Goal: Use online tool/utility: Utilize a website feature to perform a specific function

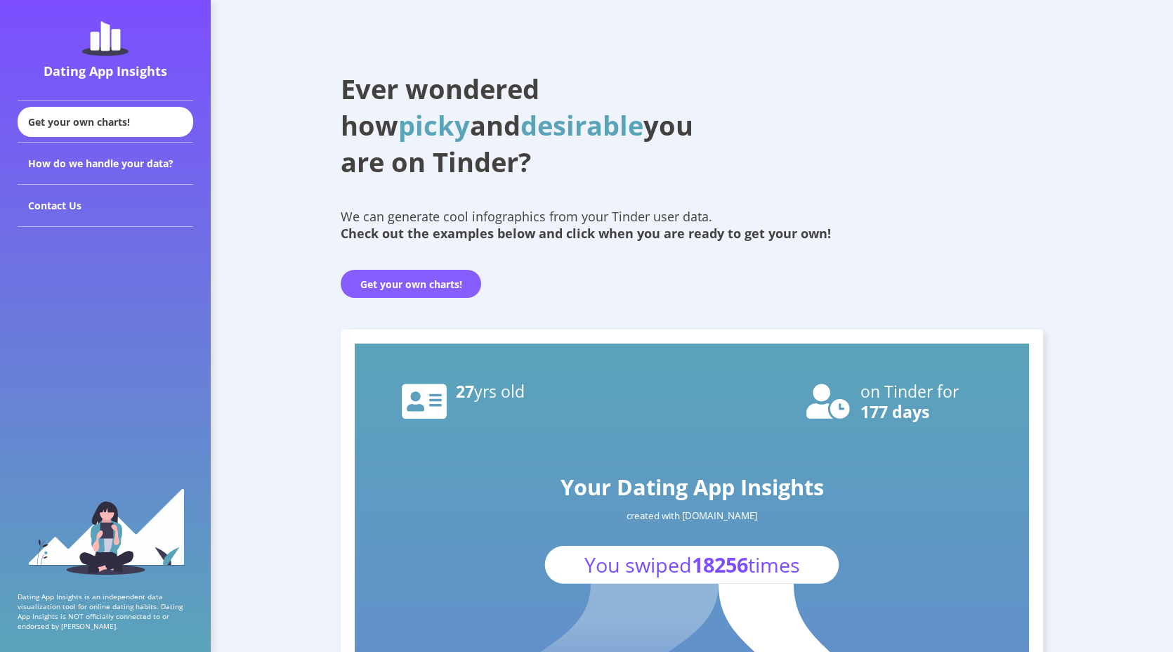
click at [396, 287] on button "Get your own charts!" at bounding box center [411, 284] width 141 height 28
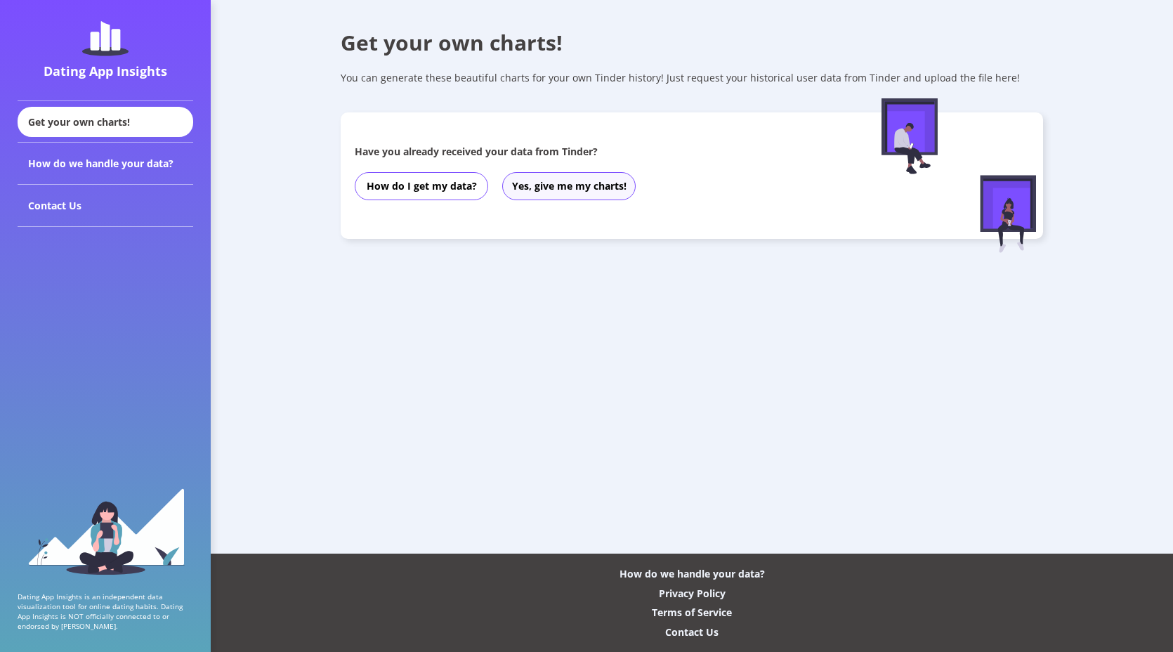
click at [557, 189] on button "Yes, give me my charts!" at bounding box center [568, 186] width 133 height 28
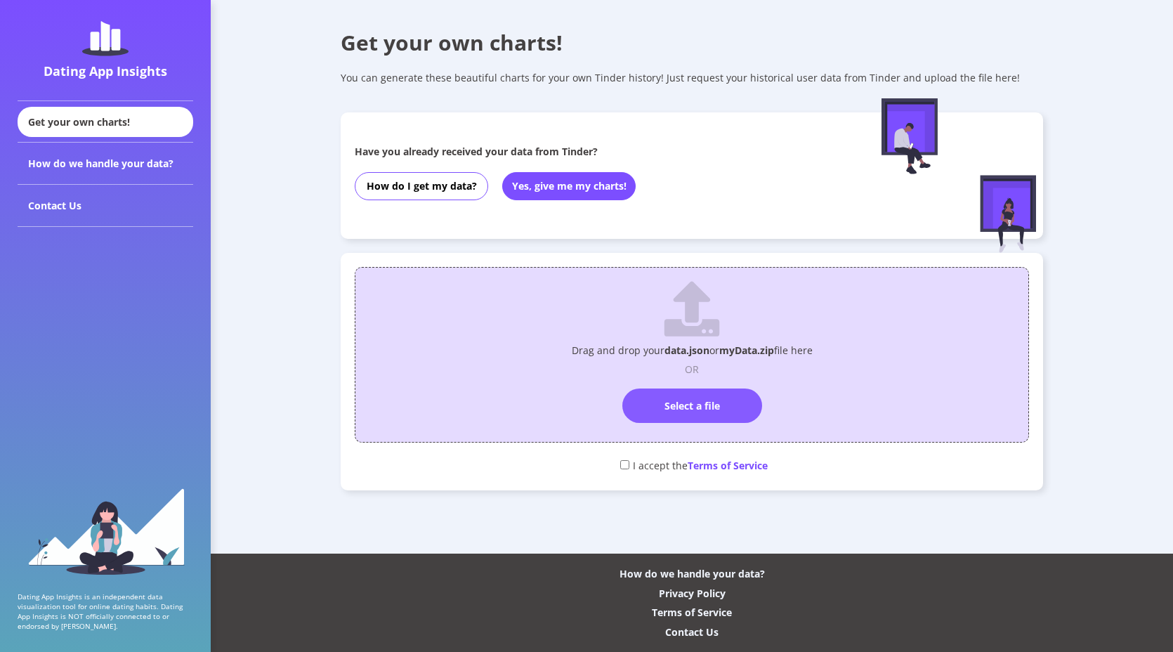
click at [689, 417] on label "Select a file" at bounding box center [693, 406] width 140 height 34
click at [692, 382] on input "Select a file" at bounding box center [692, 382] width 0 height 0
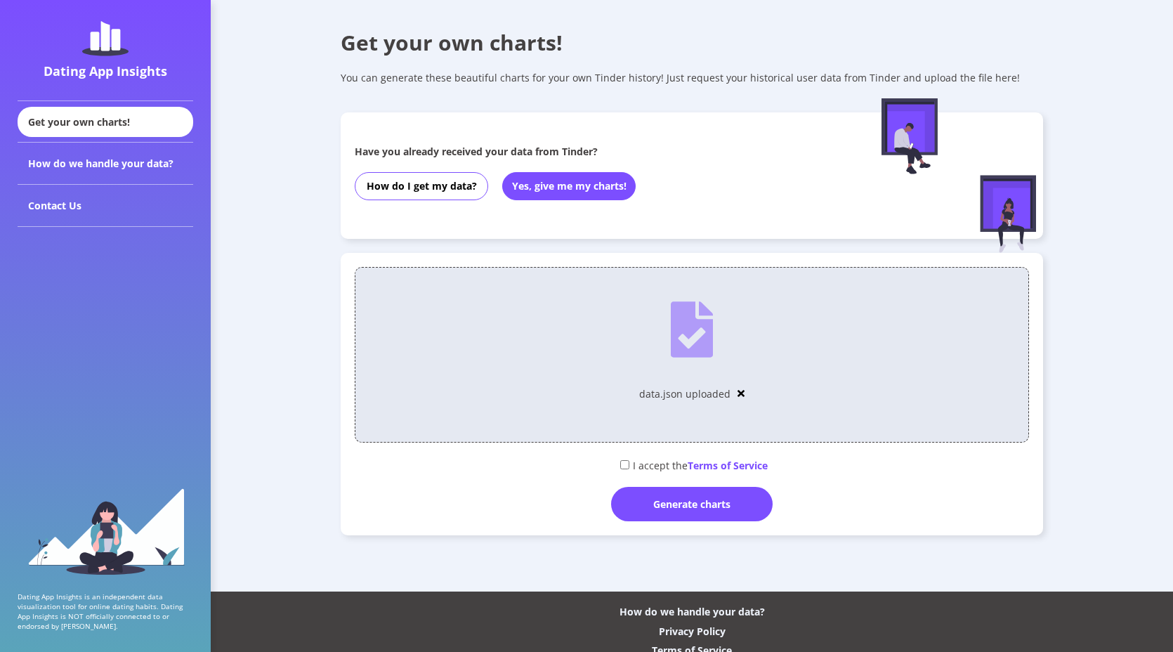
click at [623, 464] on input "checkbox" at bounding box center [624, 464] width 9 height 9
checkbox input "true"
click at [656, 502] on div "Generate charts" at bounding box center [692, 504] width 162 height 34
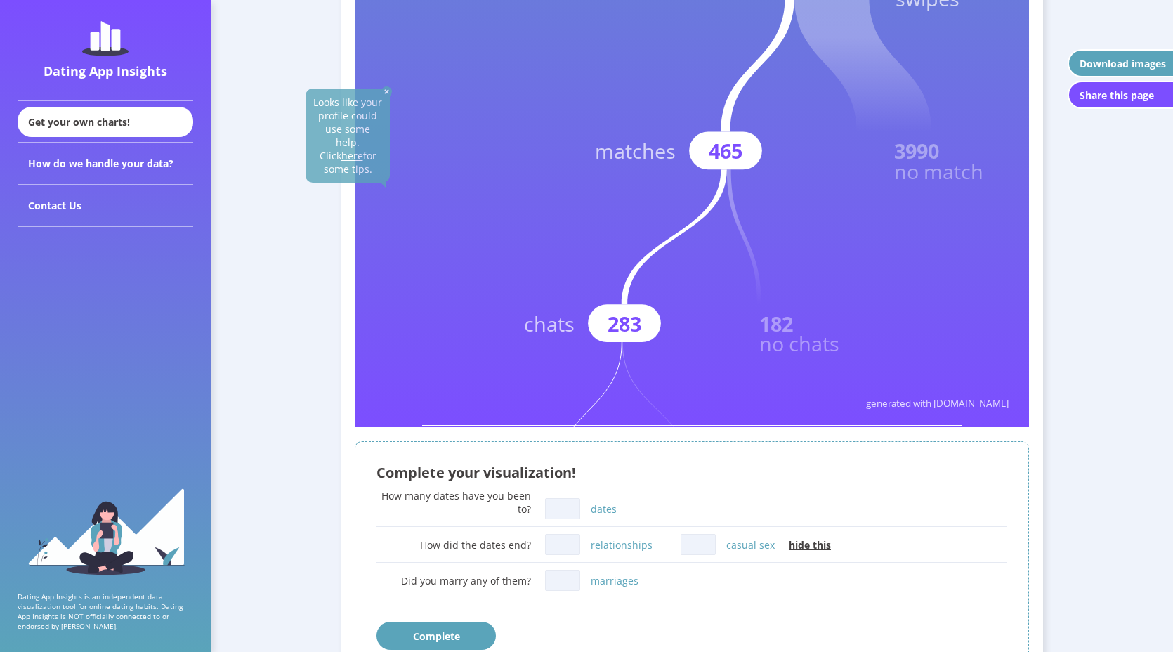
scroll to position [502, 0]
click at [567, 514] on input "dates" at bounding box center [562, 507] width 35 height 21
type input "5"
click at [634, 499] on div "How many dates have you been to? 5 dates" at bounding box center [692, 505] width 631 height 34
click at [571, 543] on input "relationships" at bounding box center [562, 543] width 35 height 21
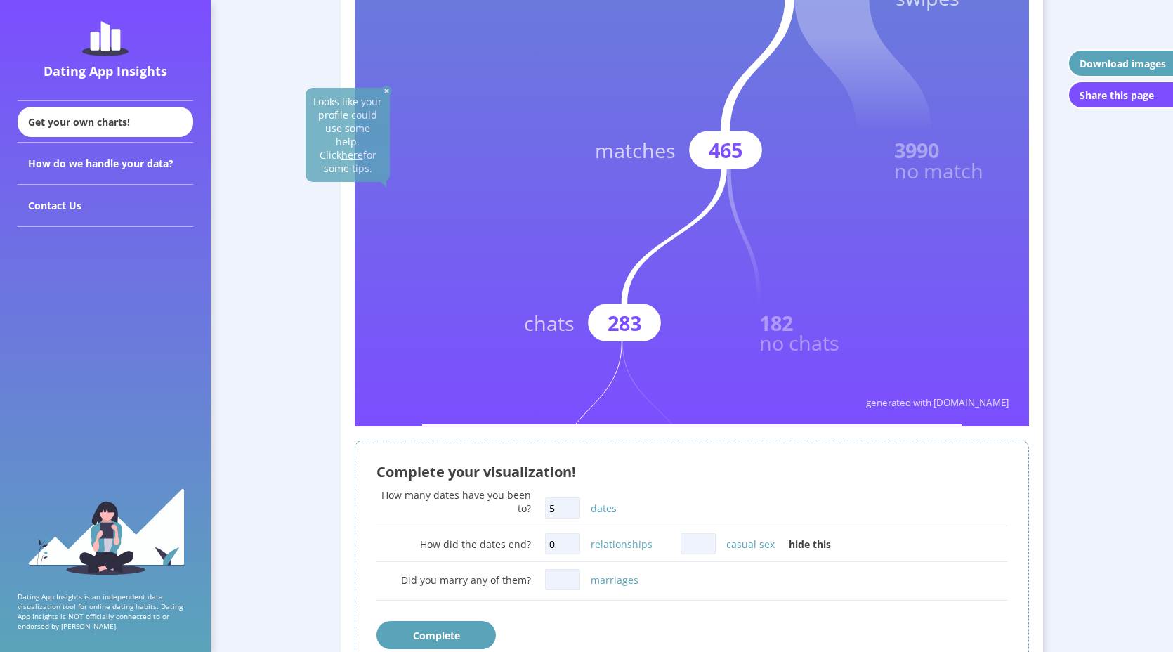
type input "0"
click at [707, 551] on input "casual sex" at bounding box center [698, 543] width 35 height 21
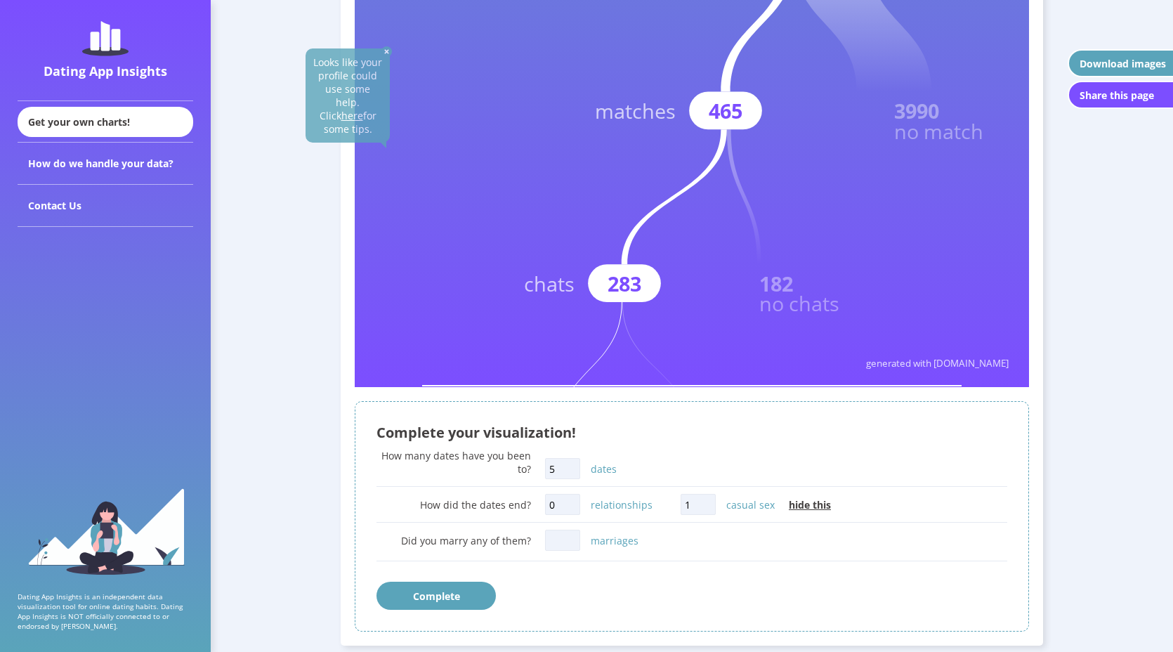
scroll to position [552, 0]
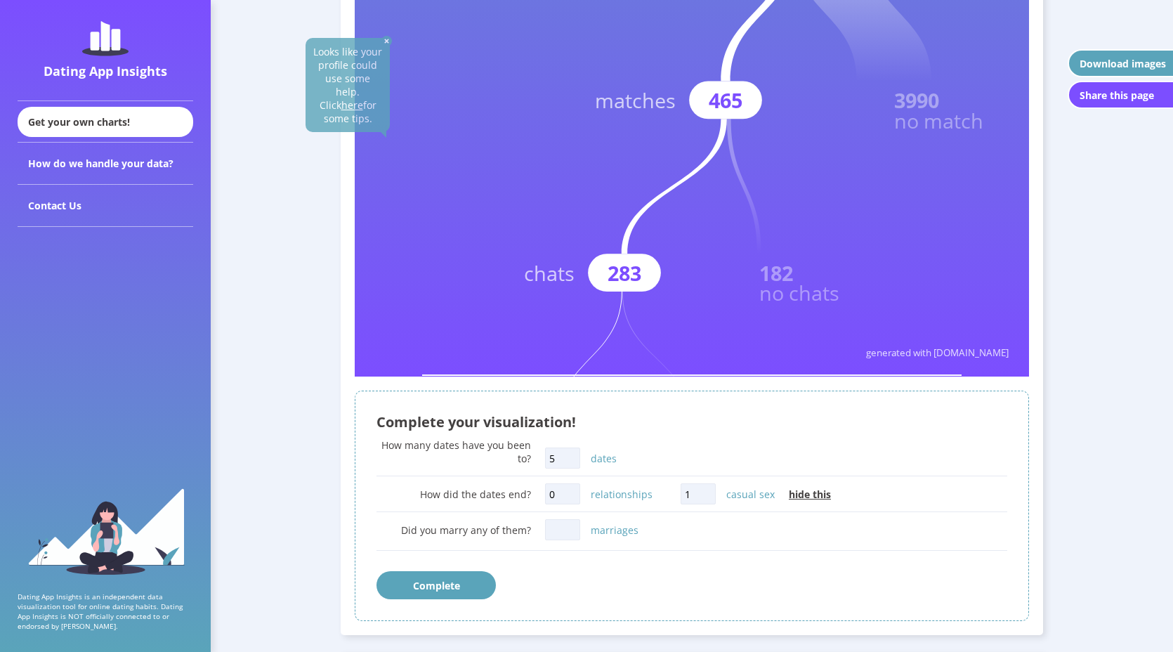
type input "1"
click at [565, 534] on input "marriages" at bounding box center [562, 529] width 35 height 21
type input "0"
click at [443, 585] on button "Complete" at bounding box center [436, 585] width 119 height 28
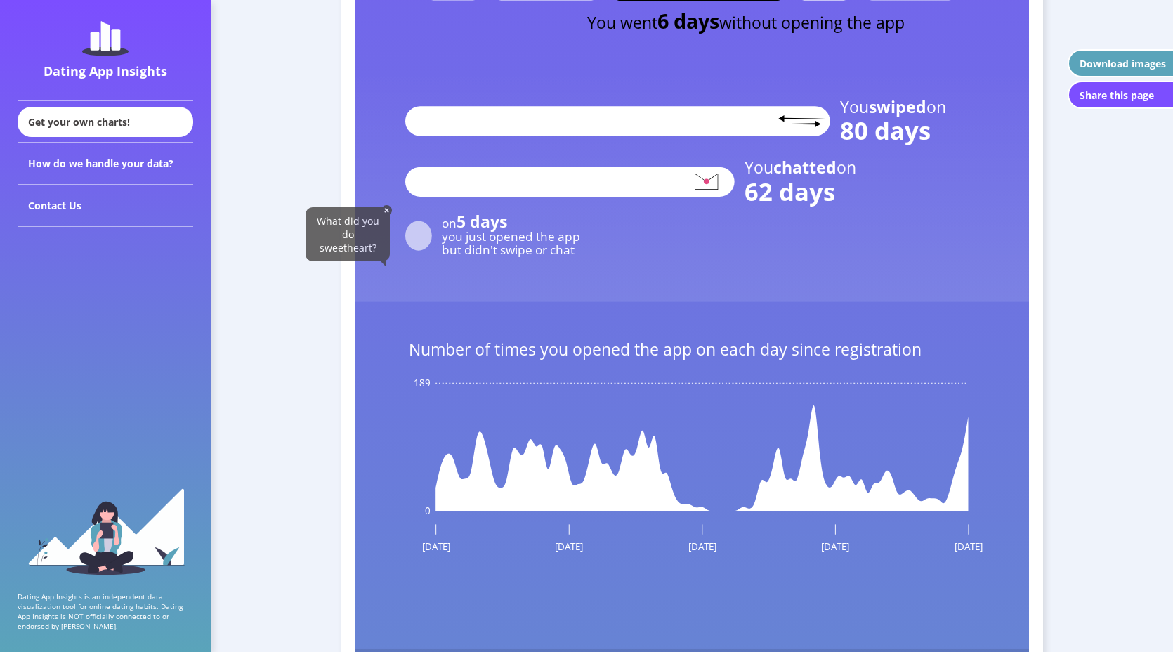
scroll to position [2101, 0]
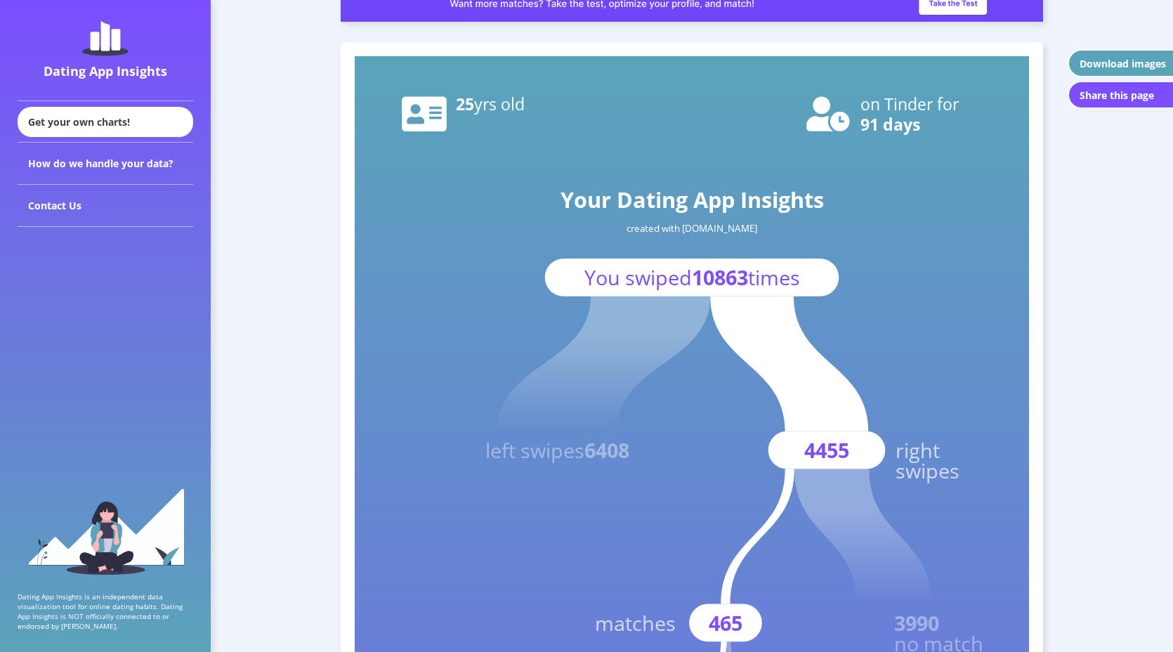
scroll to position [25, 0]
